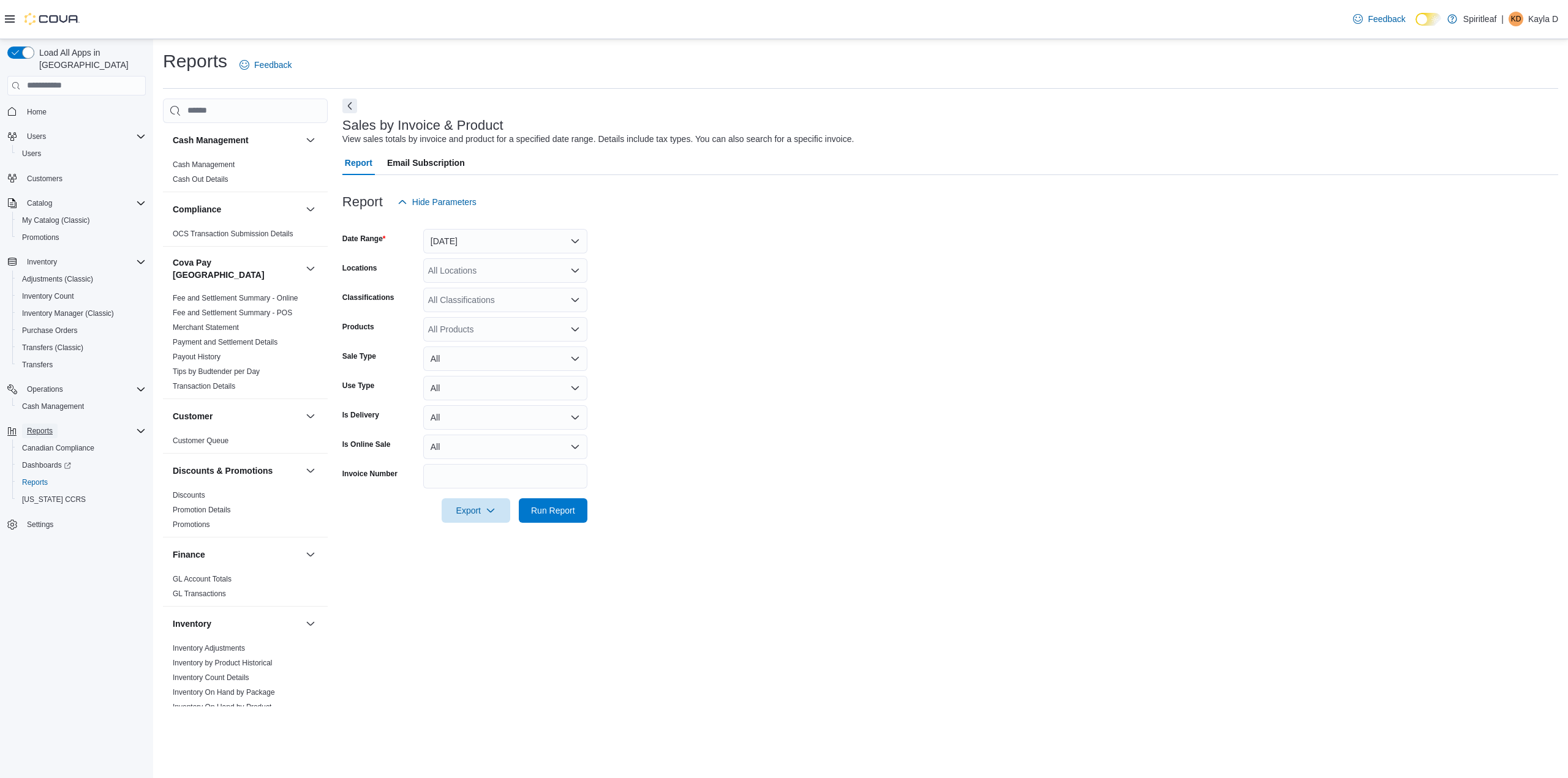
click at [47, 426] on span "Reports" at bounding box center [39, 431] width 26 height 10
click at [54, 424] on button "Reports" at bounding box center [39, 431] width 36 height 15
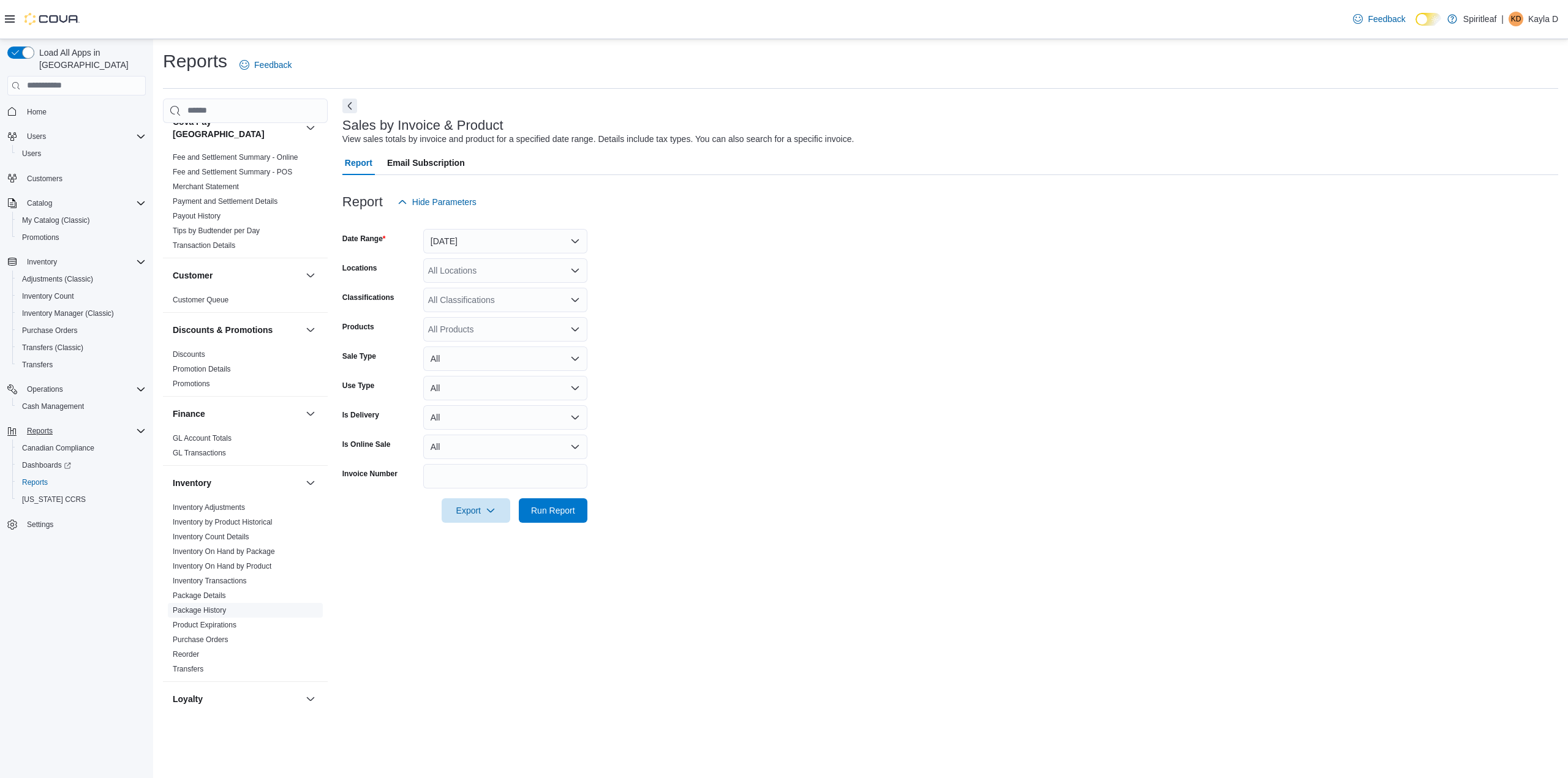
scroll to position [122, 0]
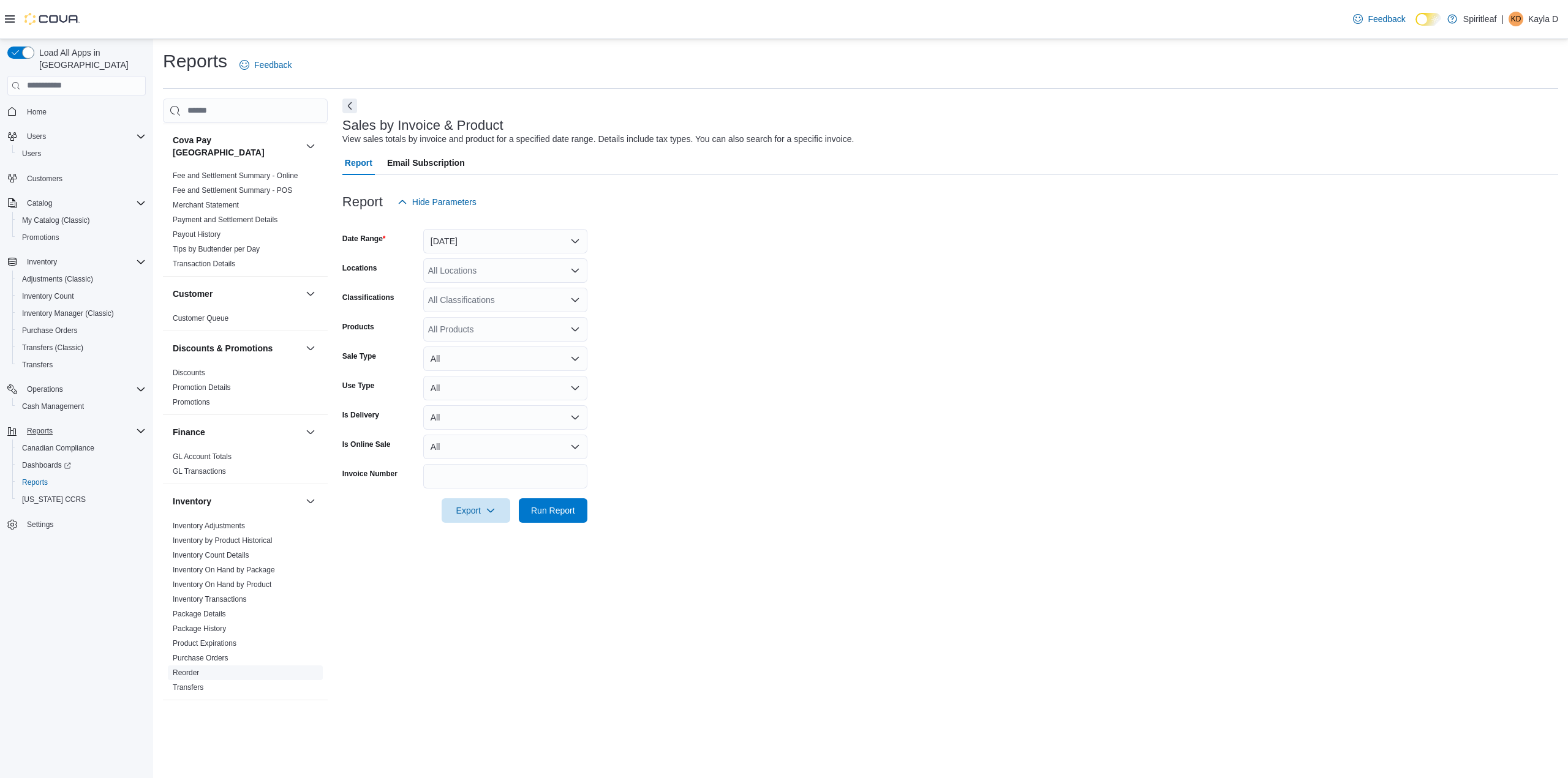
click at [187, 668] on link "Reorder" at bounding box center [186, 673] width 26 height 9
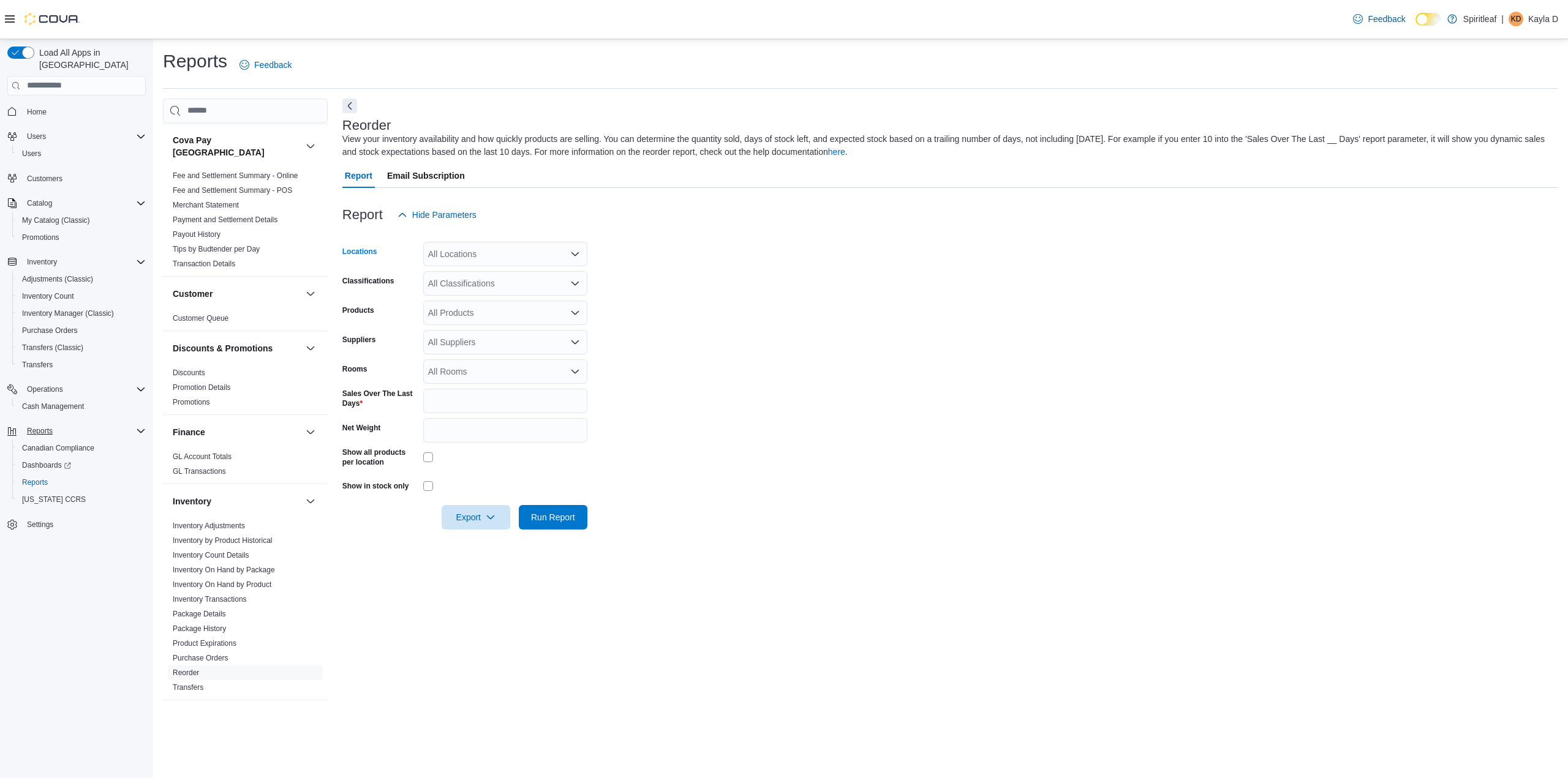
click at [476, 255] on div "All Locations" at bounding box center [505, 254] width 164 height 24
type input "***"
click at [482, 278] on span "103 - [GEOGRAPHIC_DATA]" at bounding box center [524, 275] width 112 height 12
click at [802, 304] on form "Locations 103 - [GEOGRAPHIC_DATA] Combo box. Selected. 103 - [GEOGRAPHIC_DATA].…" at bounding box center [950, 378] width 1216 height 303
click at [479, 289] on div "All Classifications" at bounding box center [505, 283] width 164 height 24
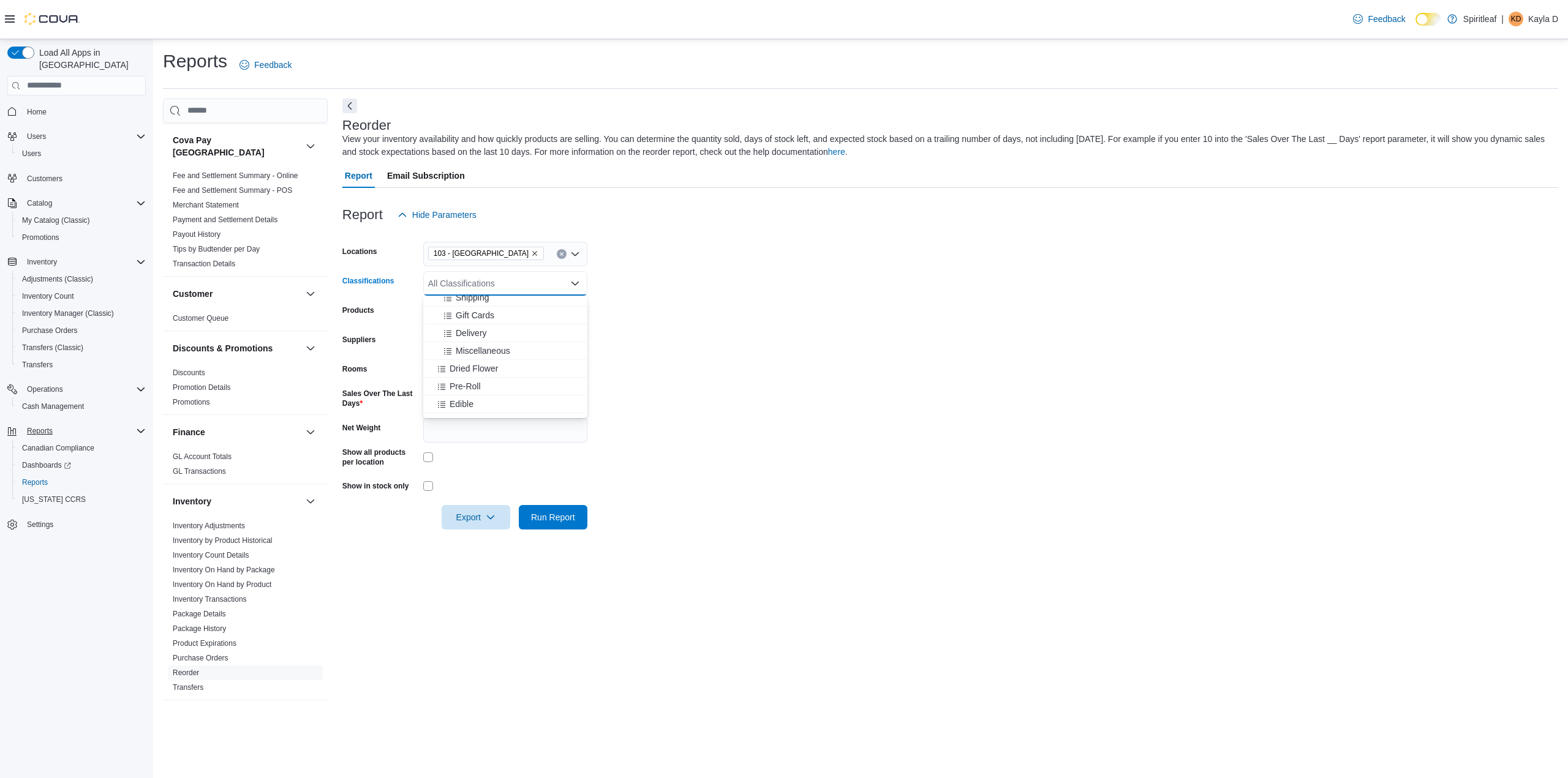
scroll to position [183, 0]
click at [474, 356] on span "Dried Flower" at bounding box center [474, 351] width 49 height 12
click at [474, 356] on span "Pre-Roll" at bounding box center [465, 351] width 31 height 12
click at [474, 356] on div "Edible" at bounding box center [494, 351] width 126 height 12
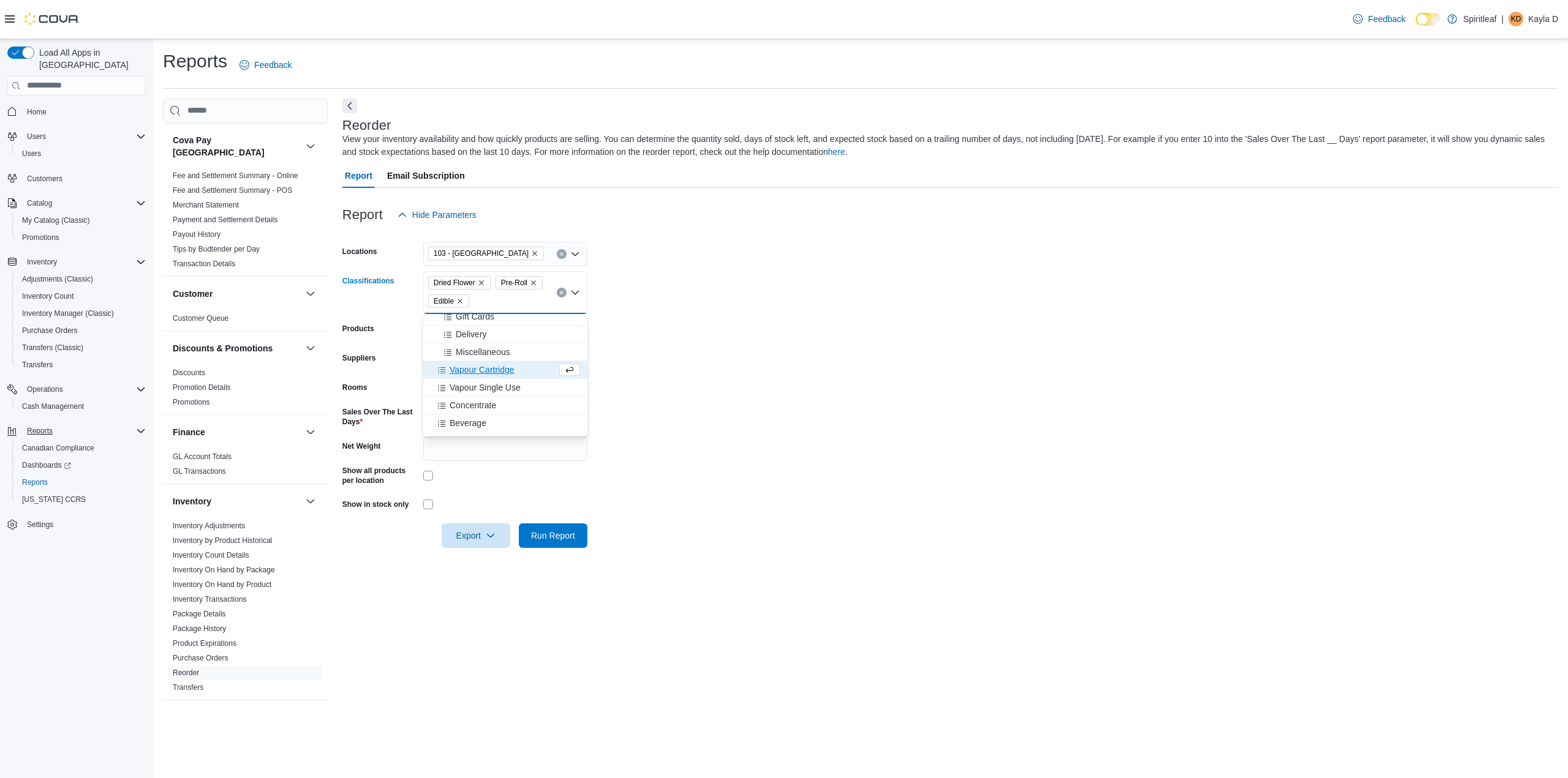
click at [494, 370] on span "Vapour Cartridge" at bounding box center [482, 370] width 65 height 12
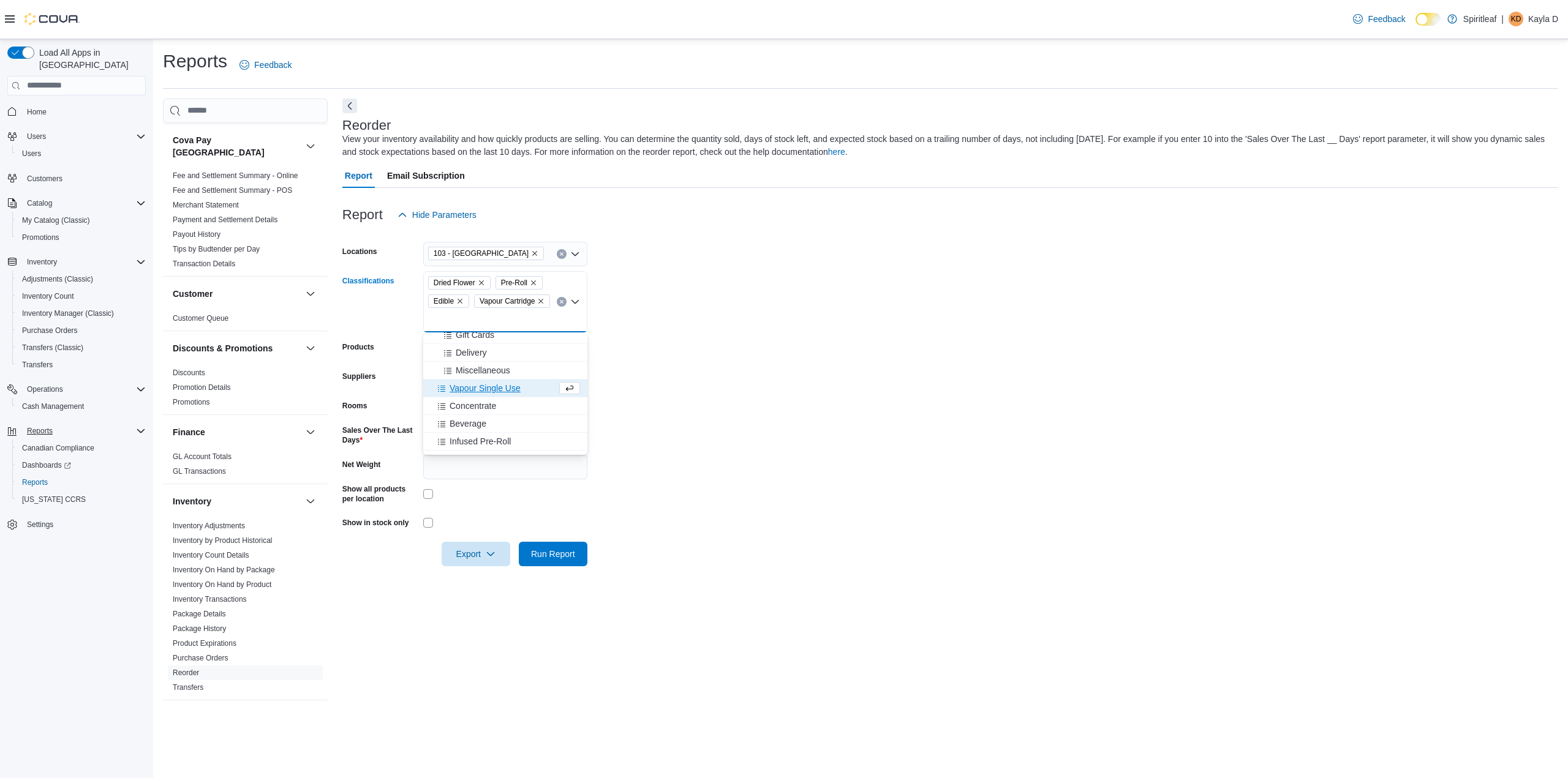
click at [496, 385] on span "Vapour Single Use" at bounding box center [485, 388] width 71 height 12
click at [494, 411] on span "Concentrate" at bounding box center [473, 407] width 47 height 12
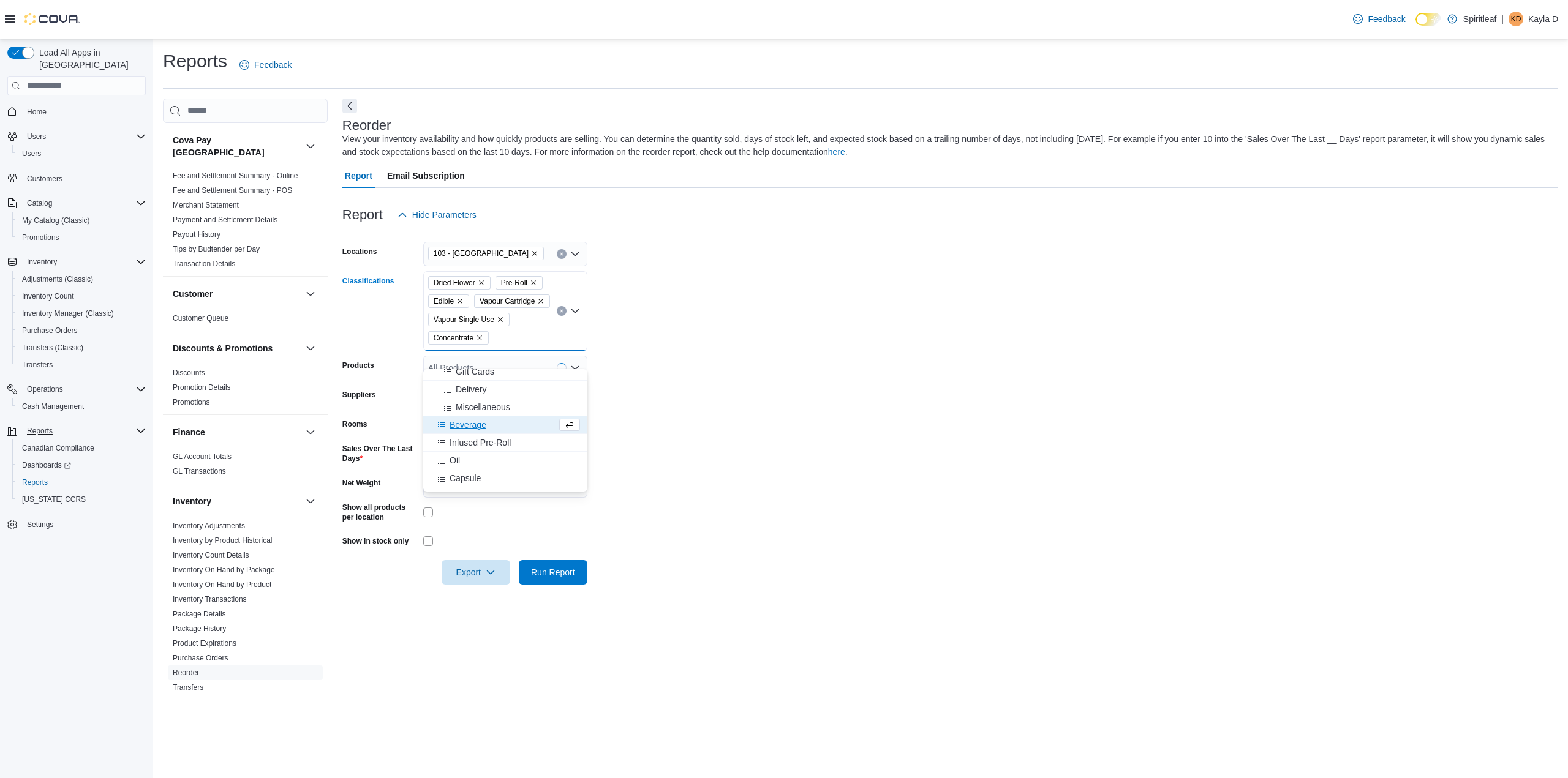
click at [494, 425] on div "Beverage" at bounding box center [494, 425] width 126 height 12
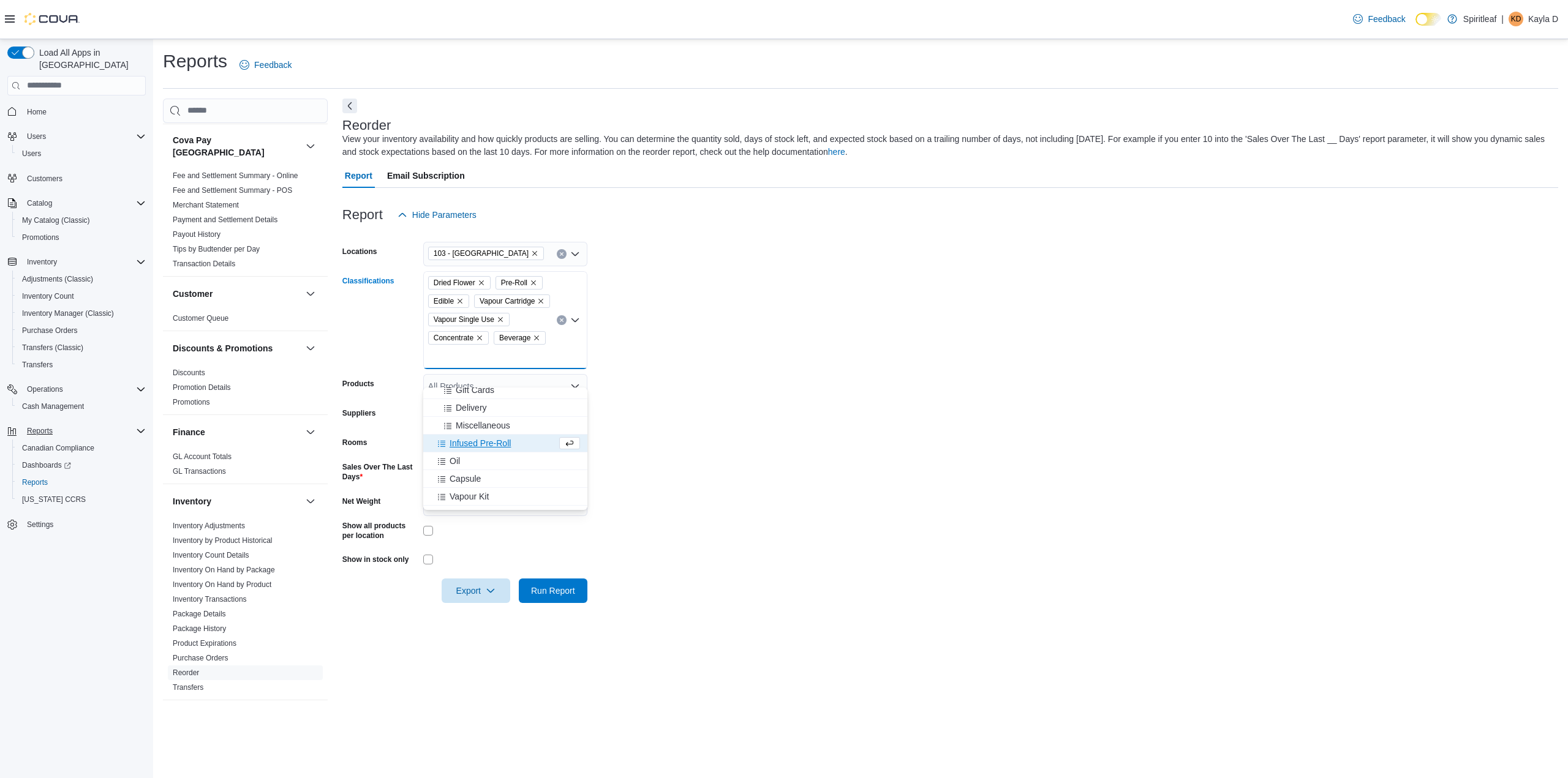
click at [499, 441] on span "Infused Pre-Roll" at bounding box center [480, 444] width 61 height 12
click at [493, 444] on div "Oil" at bounding box center [494, 444] width 126 height 12
click at [493, 447] on div "Capsule" at bounding box center [494, 444] width 126 height 12
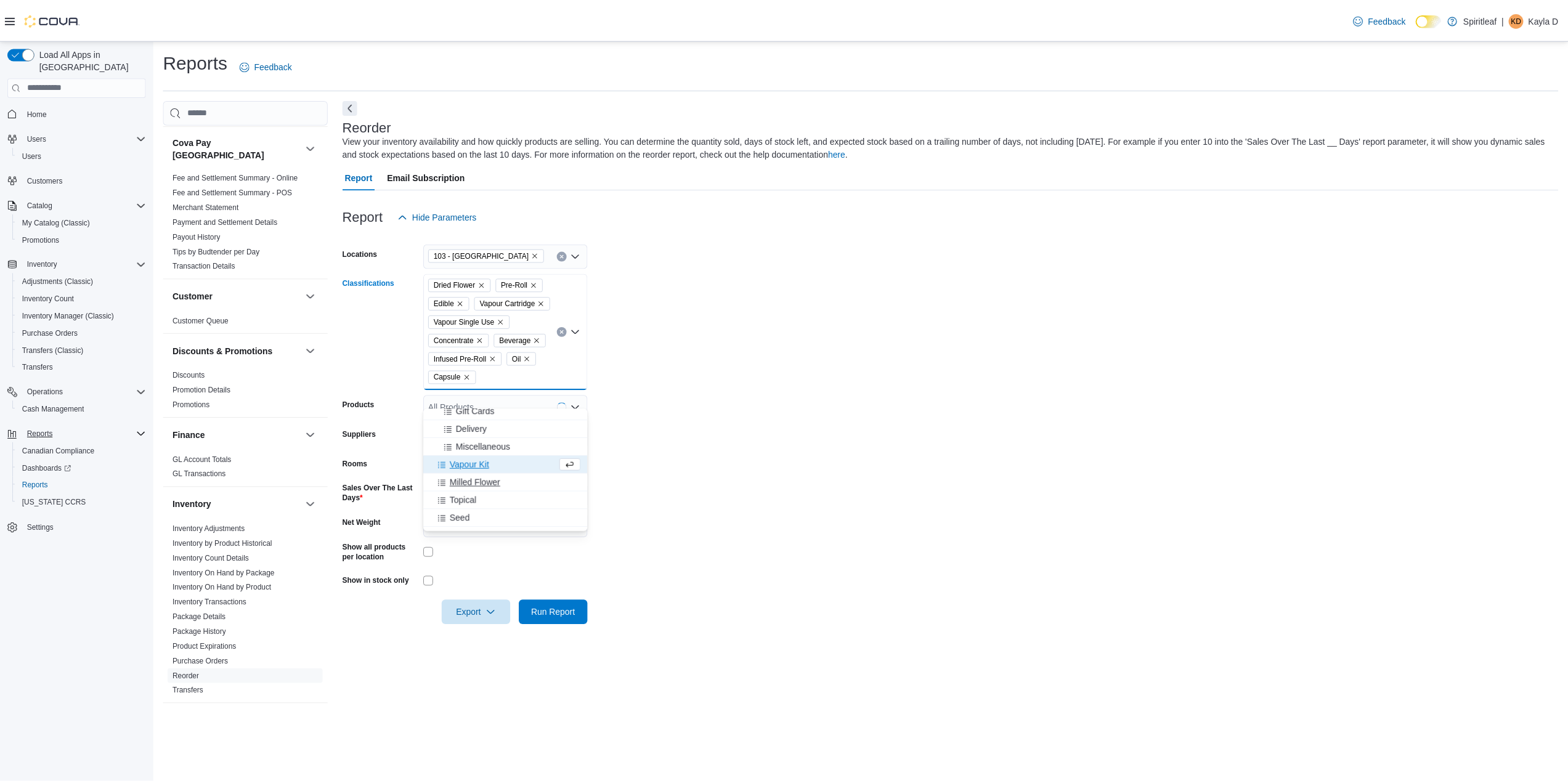
scroll to position [246, 0]
click at [737, 487] on form "Locations 103 - [GEOGRAPHIC_DATA] Classifications Dried Flower Pre-Roll Edible …" at bounding box center [956, 427] width 1223 height 397
click at [585, 625] on button "Run Report" at bounding box center [556, 612] width 69 height 24
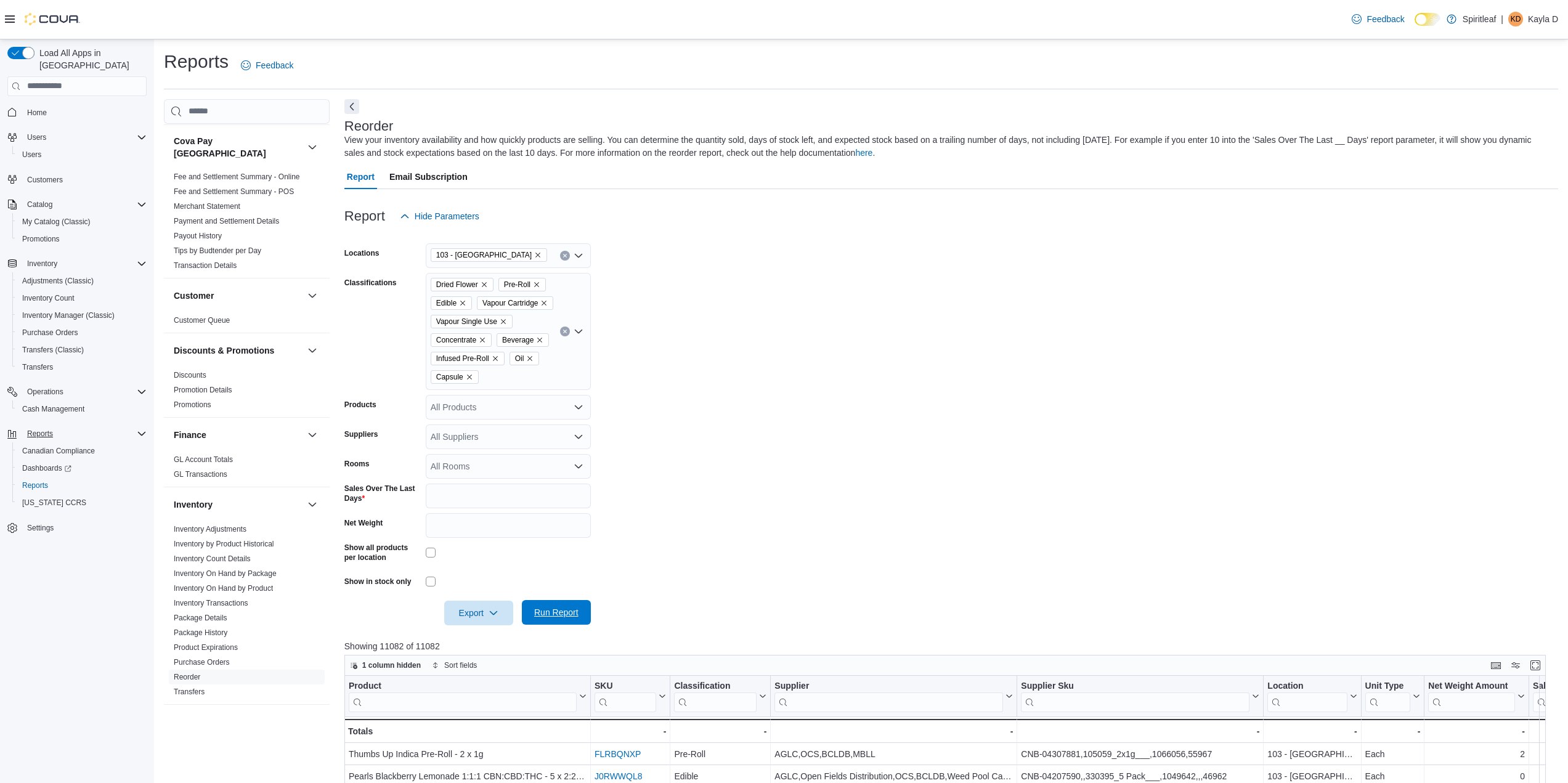
click at [538, 618] on span "Run Report" at bounding box center [556, 613] width 45 height 13
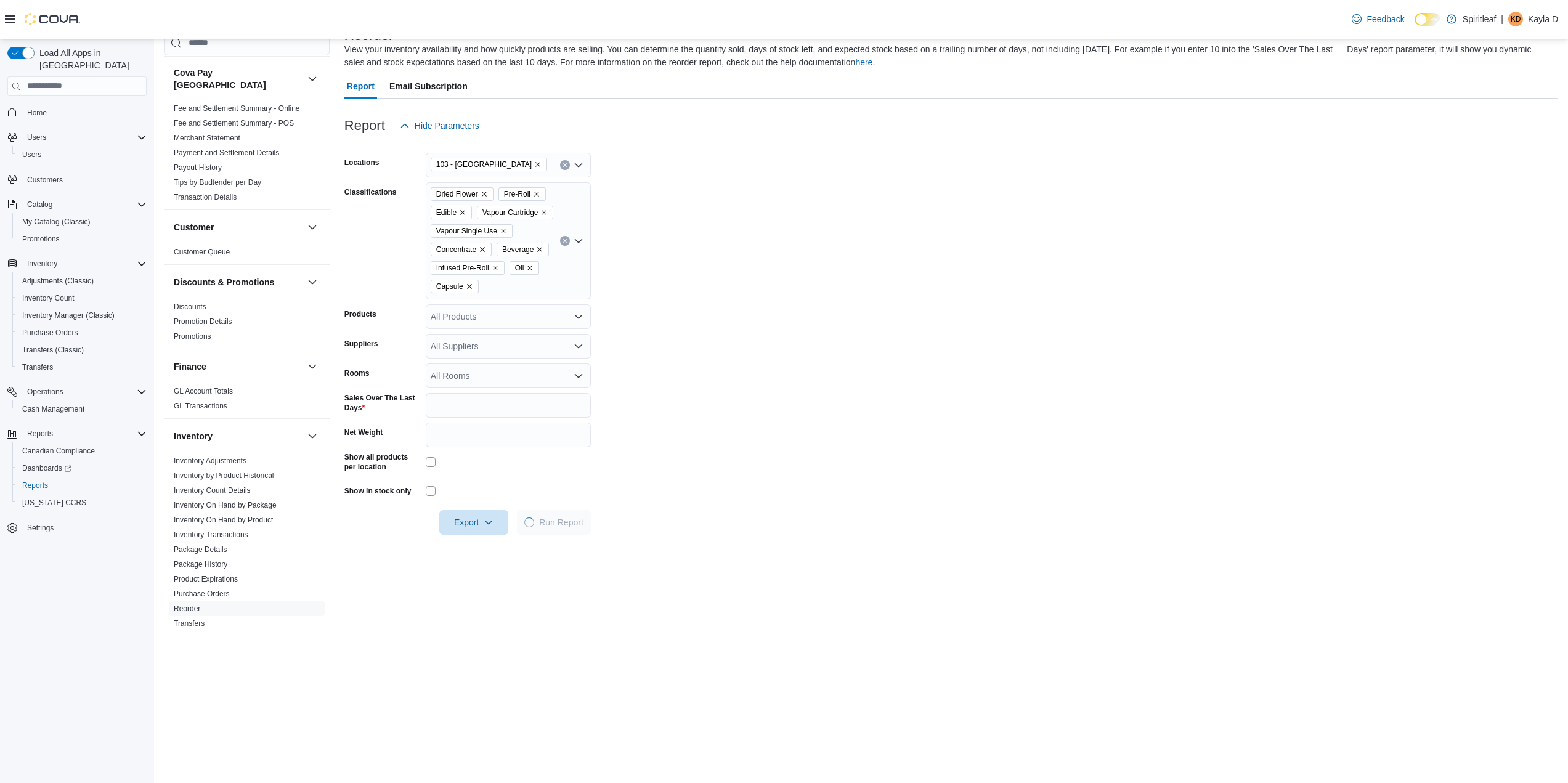
scroll to position [123, 0]
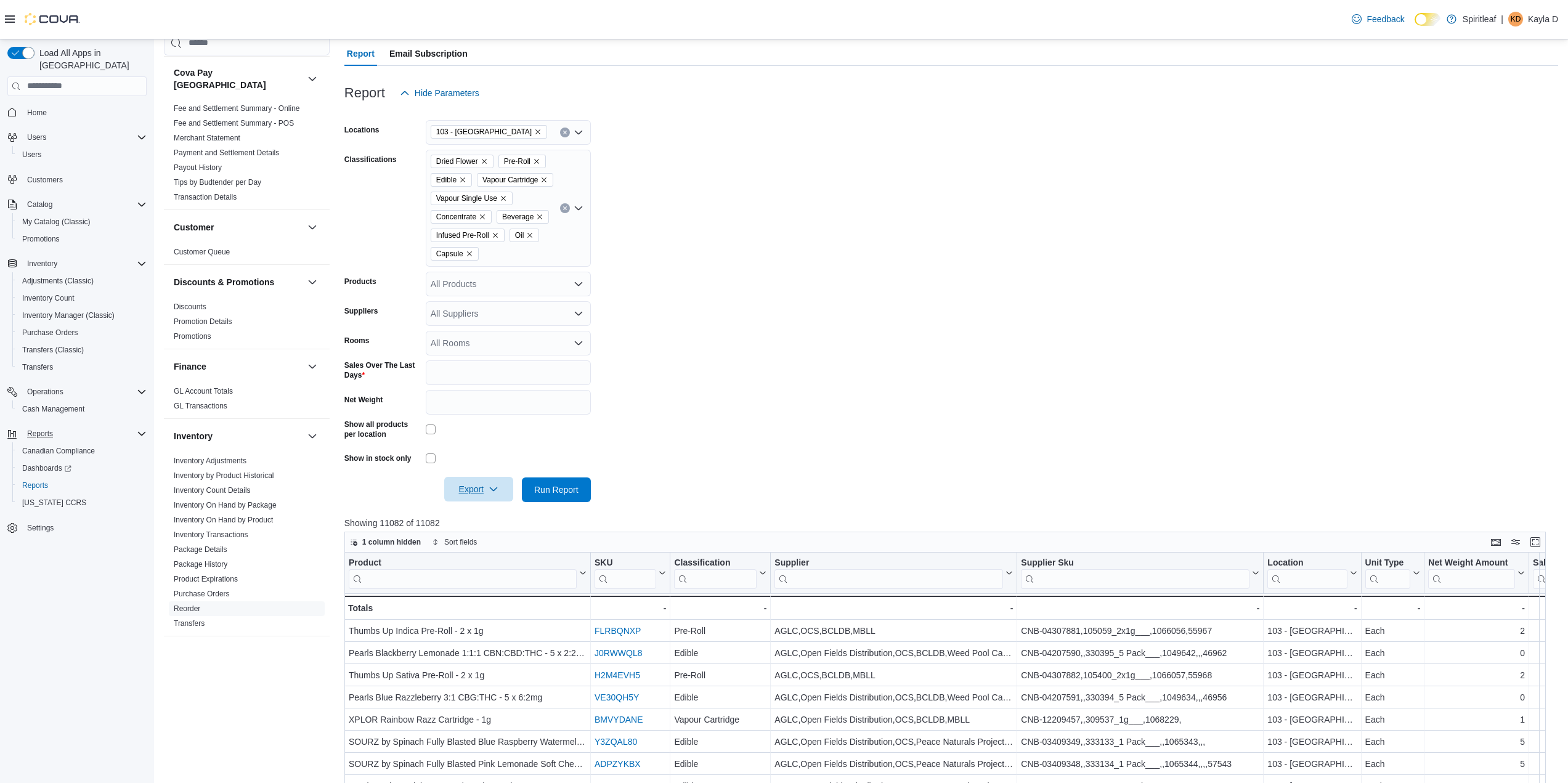
click at [500, 500] on span "Export" at bounding box center [479, 489] width 54 height 24
click at [485, 529] on span "Export to Excel" at bounding box center [480, 533] width 55 height 10
